Goal: Obtain resource: Obtain resource

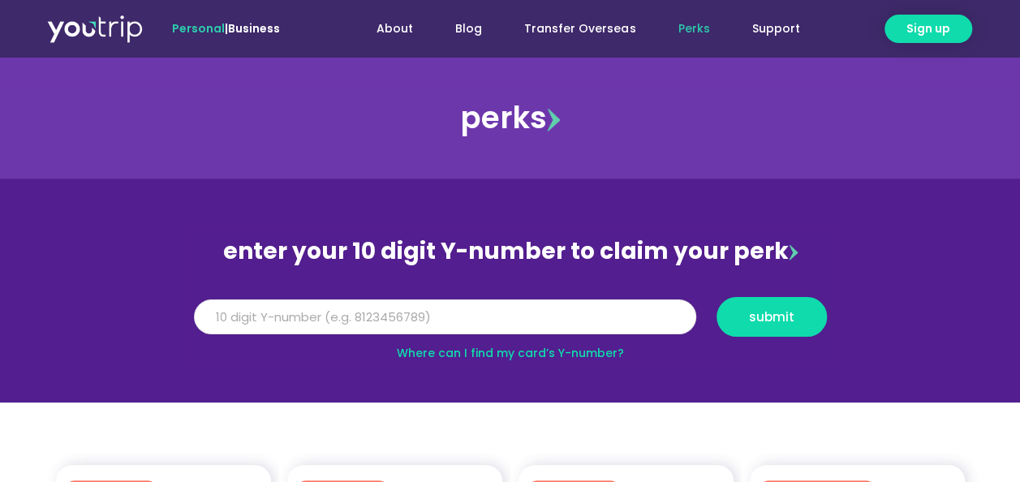
click at [242, 327] on input "Y Number" at bounding box center [445, 317] width 502 height 36
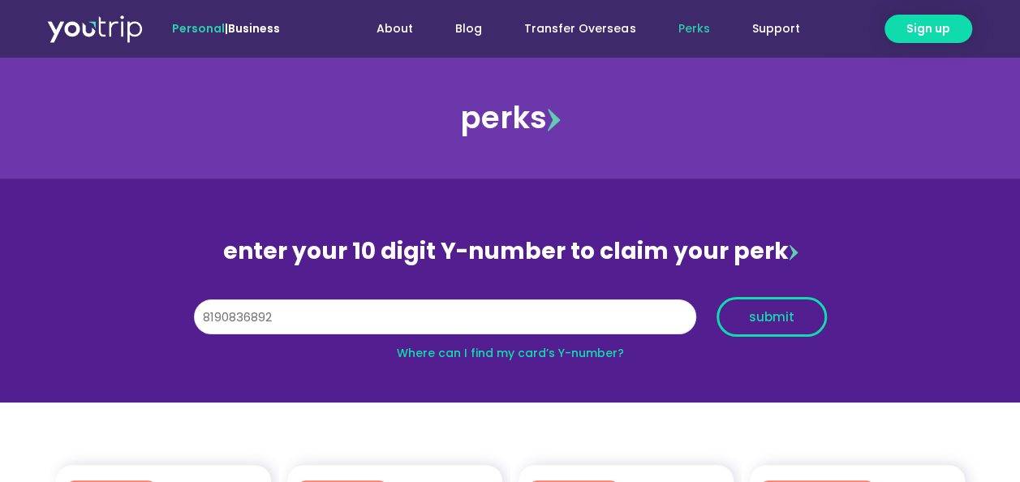
type input "8190836892"
click at [792, 312] on span "submit" at bounding box center [771, 317] width 83 height 12
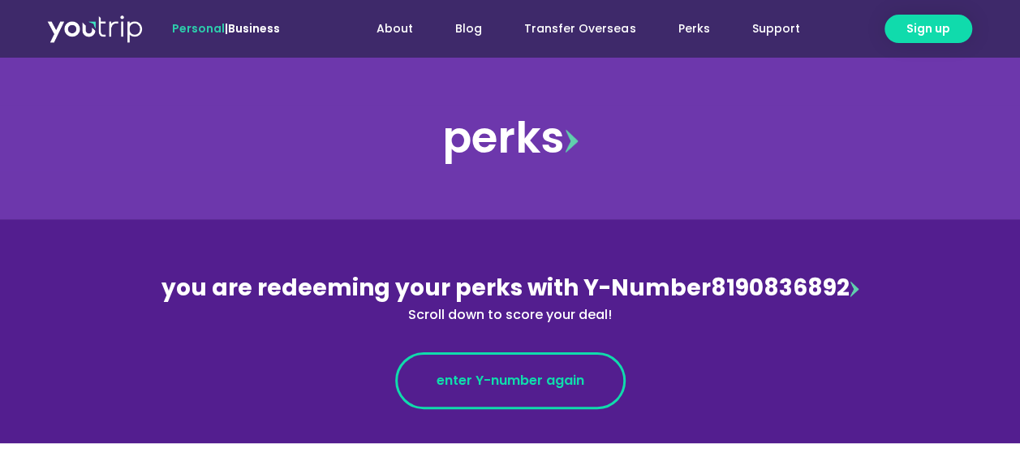
click at [525, 384] on span "enter Y-number again" at bounding box center [511, 380] width 148 height 19
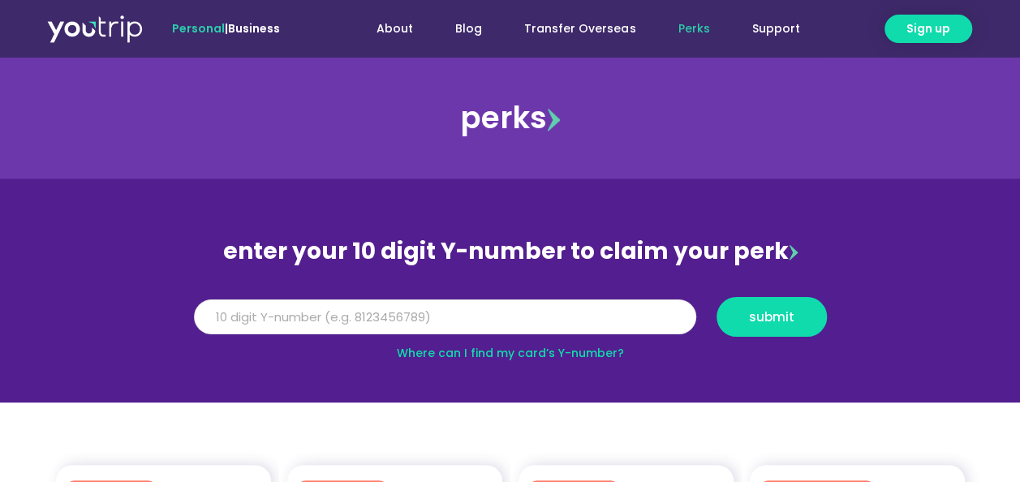
click at [301, 320] on input "Y Number" at bounding box center [445, 317] width 502 height 36
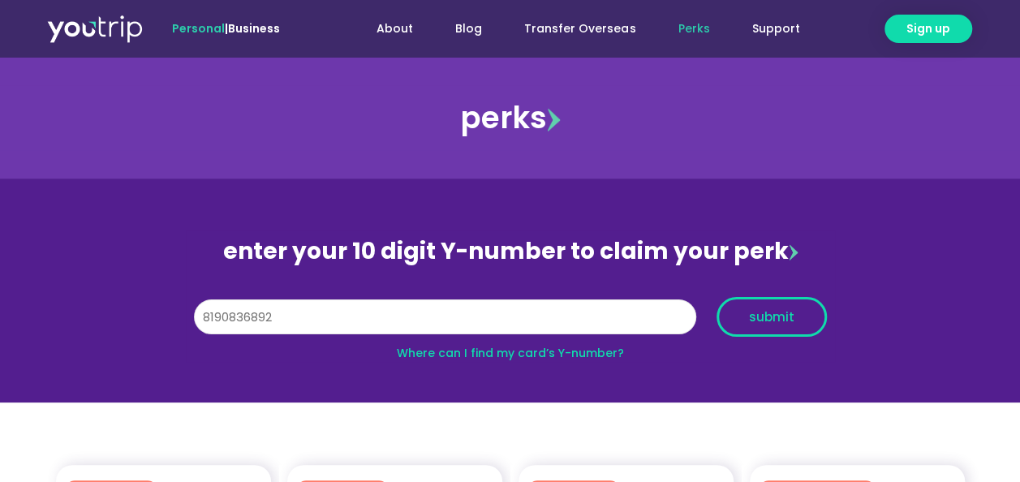
type input "8190836892"
click at [777, 323] on span "submit" at bounding box center [771, 317] width 45 height 12
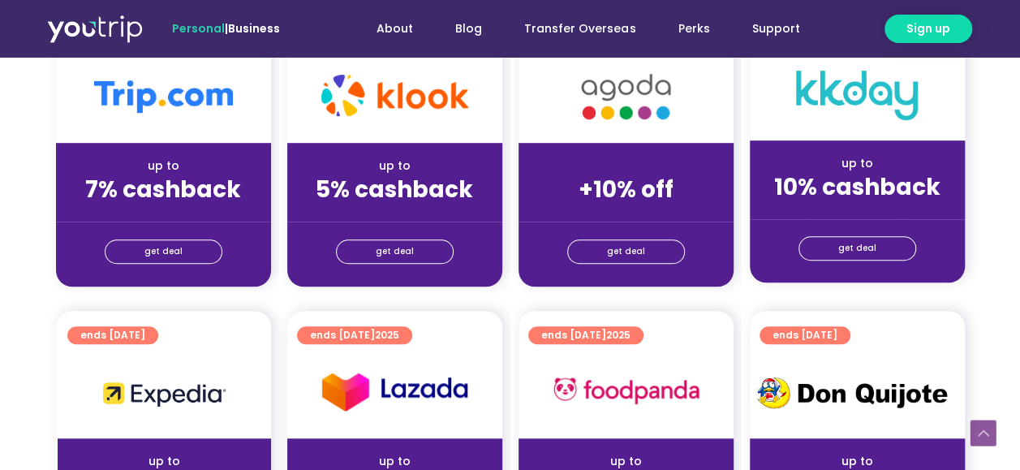
scroll to position [487, 0]
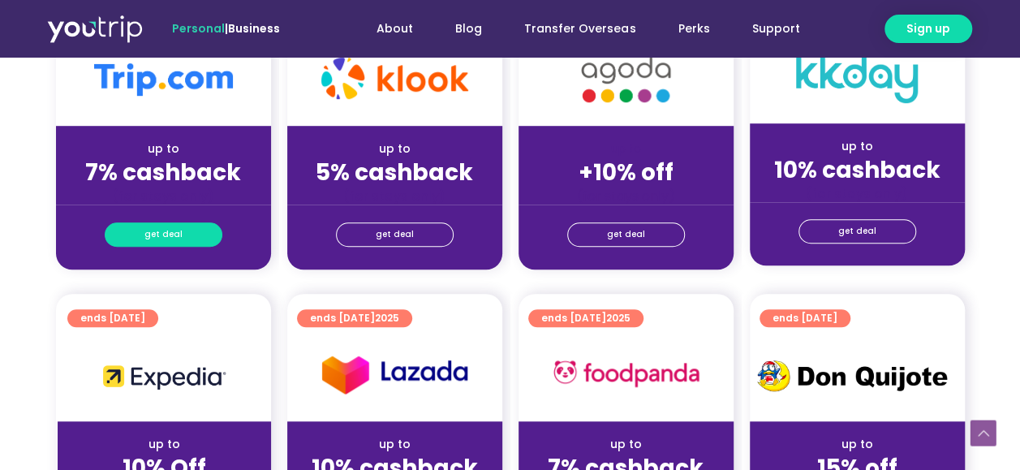
click at [140, 235] on link "get deal" at bounding box center [164, 234] width 118 height 24
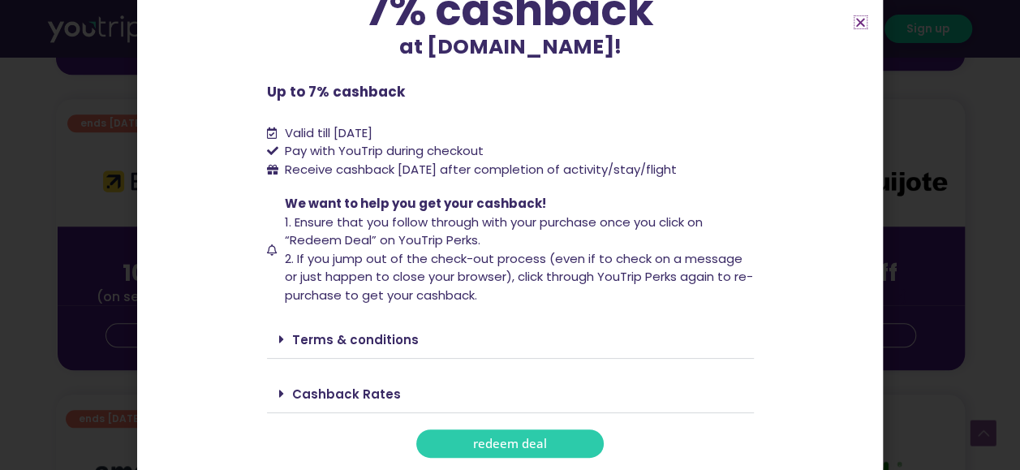
scroll to position [730, 0]
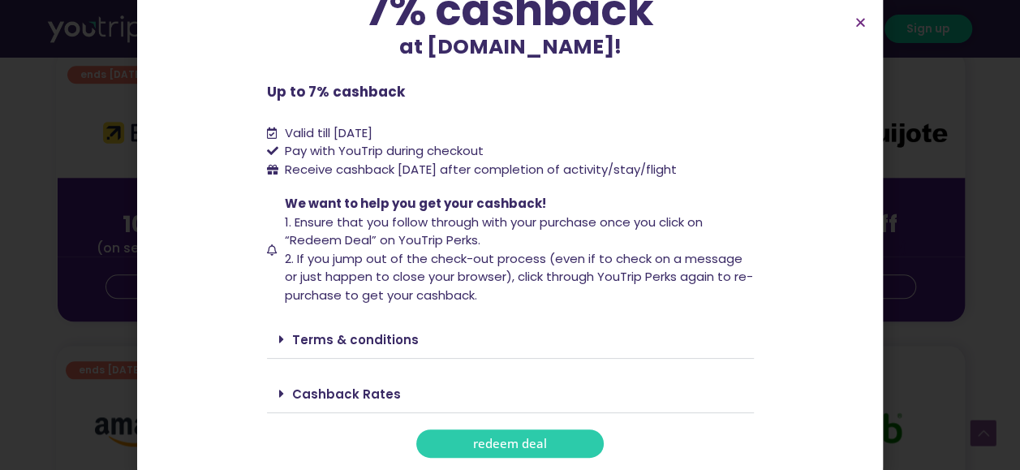
click at [482, 447] on span "redeem deal" at bounding box center [510, 443] width 74 height 12
